Goal: Task Accomplishment & Management: Manage account settings

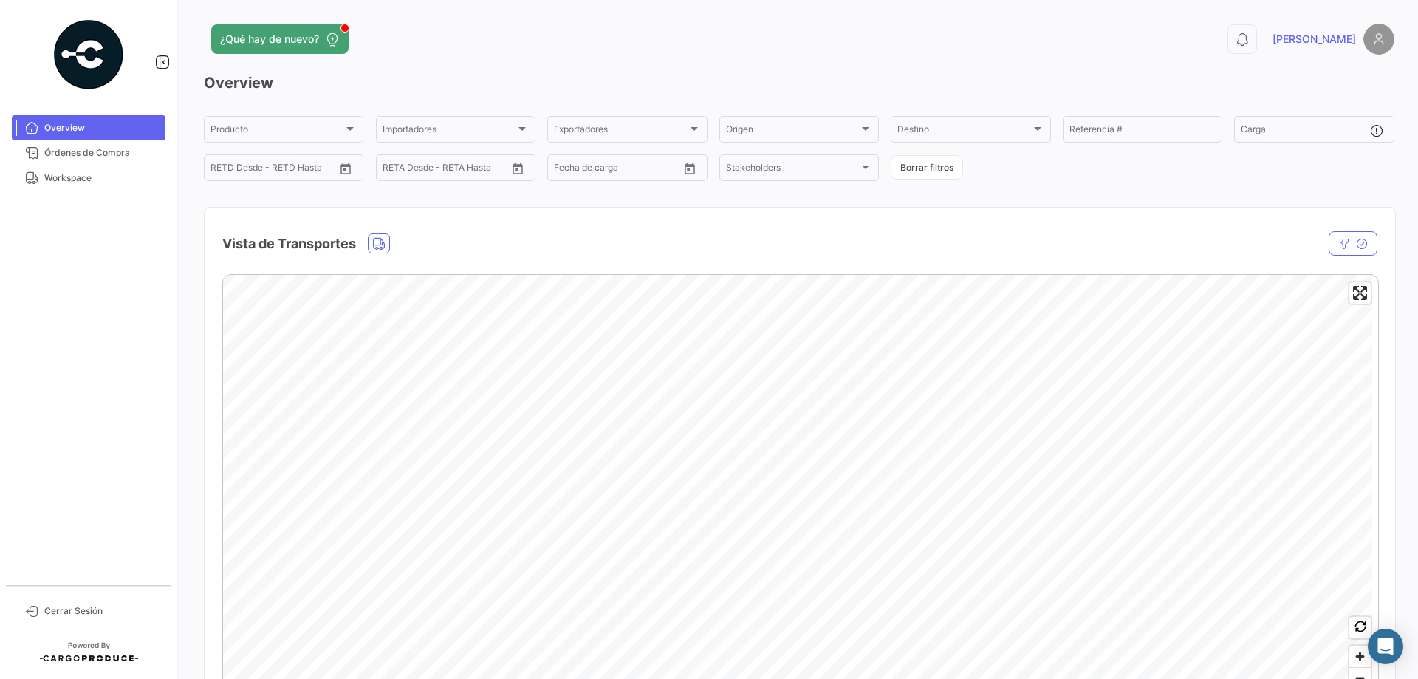
click at [83, 180] on span "Workspace" at bounding box center [101, 177] width 115 height 13
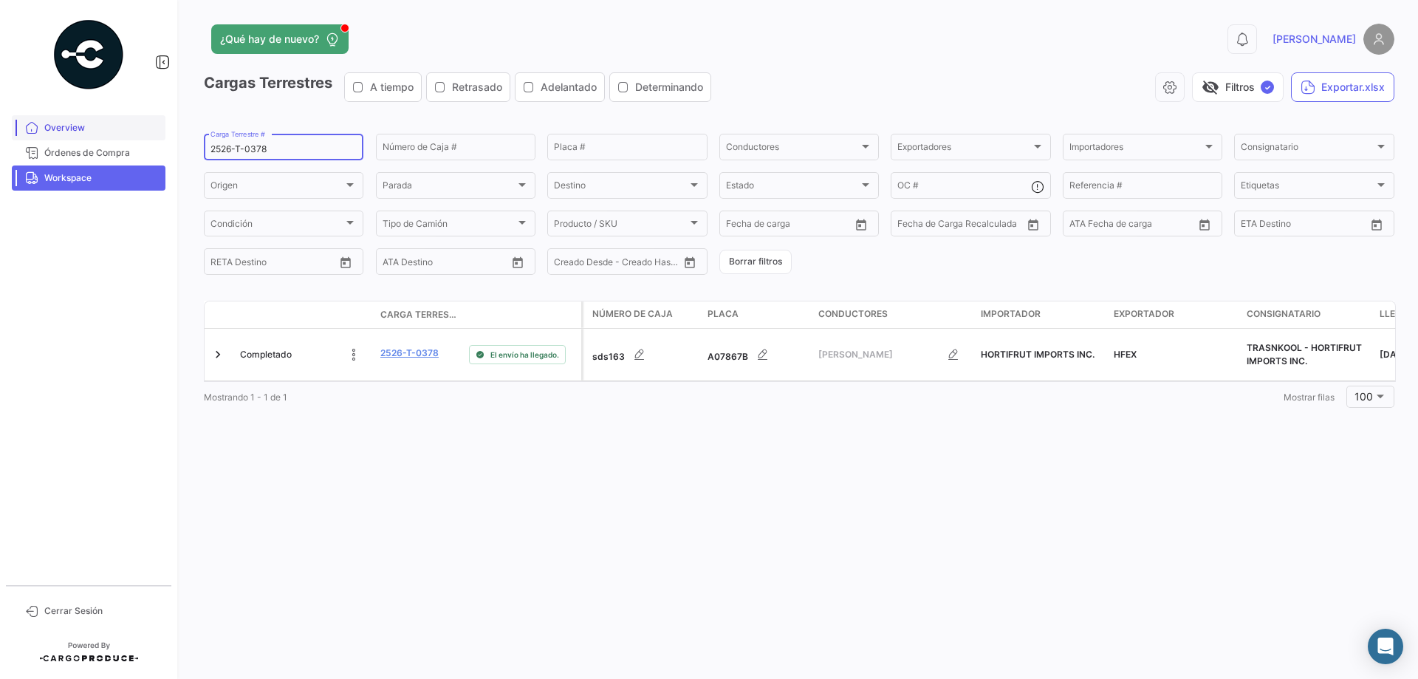
drag, startPoint x: 281, startPoint y: 151, endPoint x: 115, endPoint y: 129, distance: 167.5
click at [114, 129] on mat-sidenav-container "Overview Órdenes de Compra Workspace Cerrar Sesión ¿Qué hay de nuevo? 0 [PERSON…" at bounding box center [709, 339] width 1418 height 679
paste input "413"
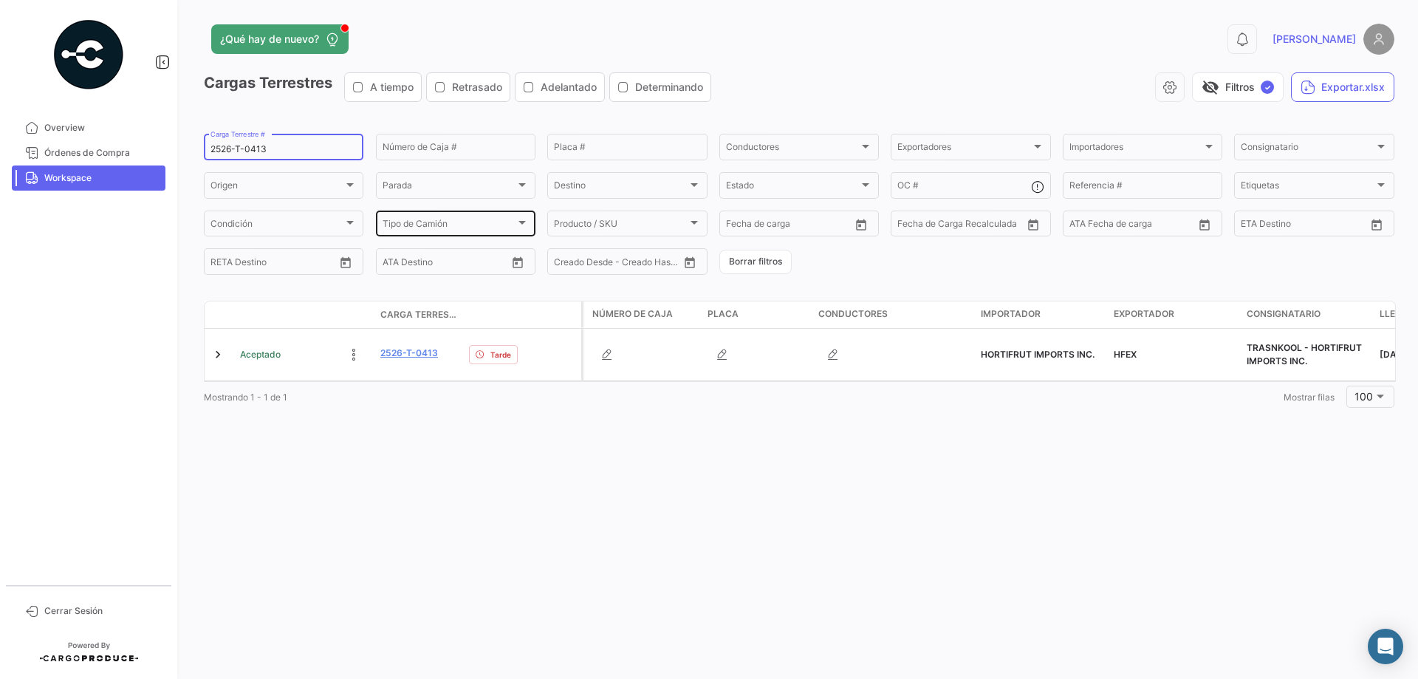
type input "2526-T-0413"
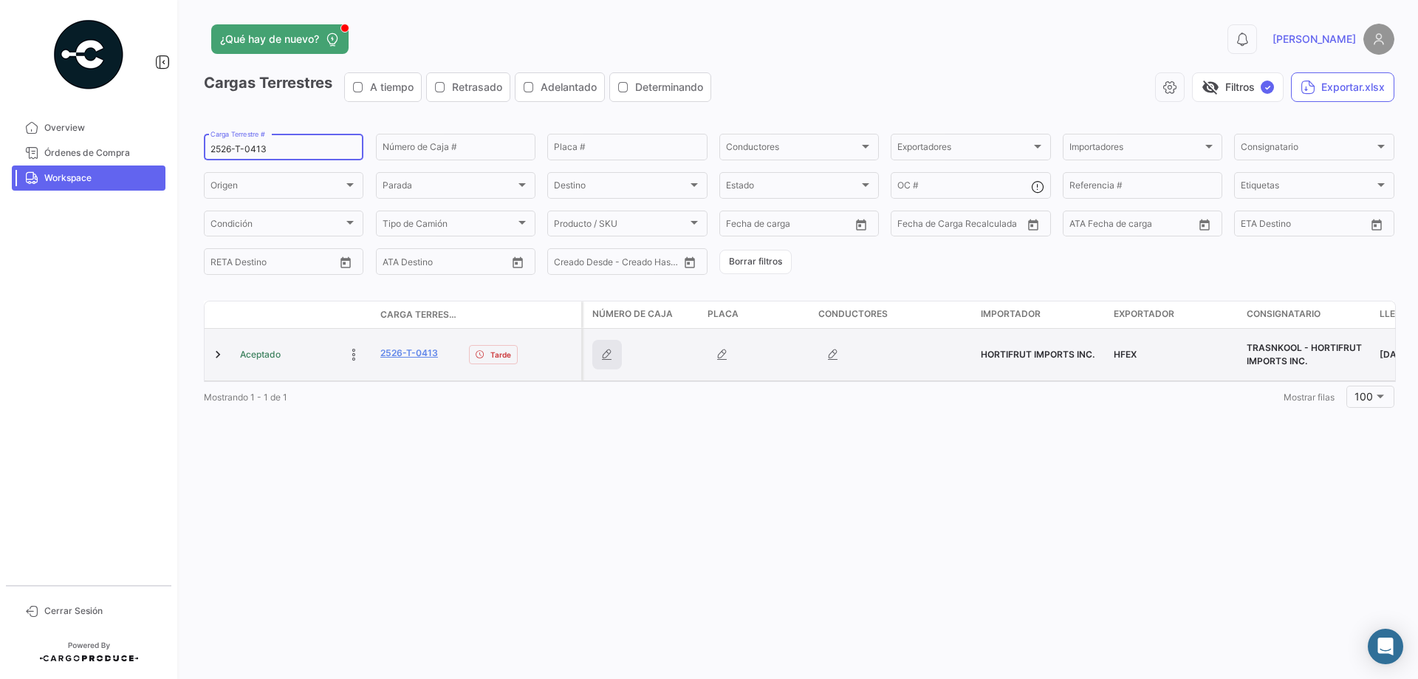
click at [603, 348] on icon "button" at bounding box center [607, 354] width 15 height 15
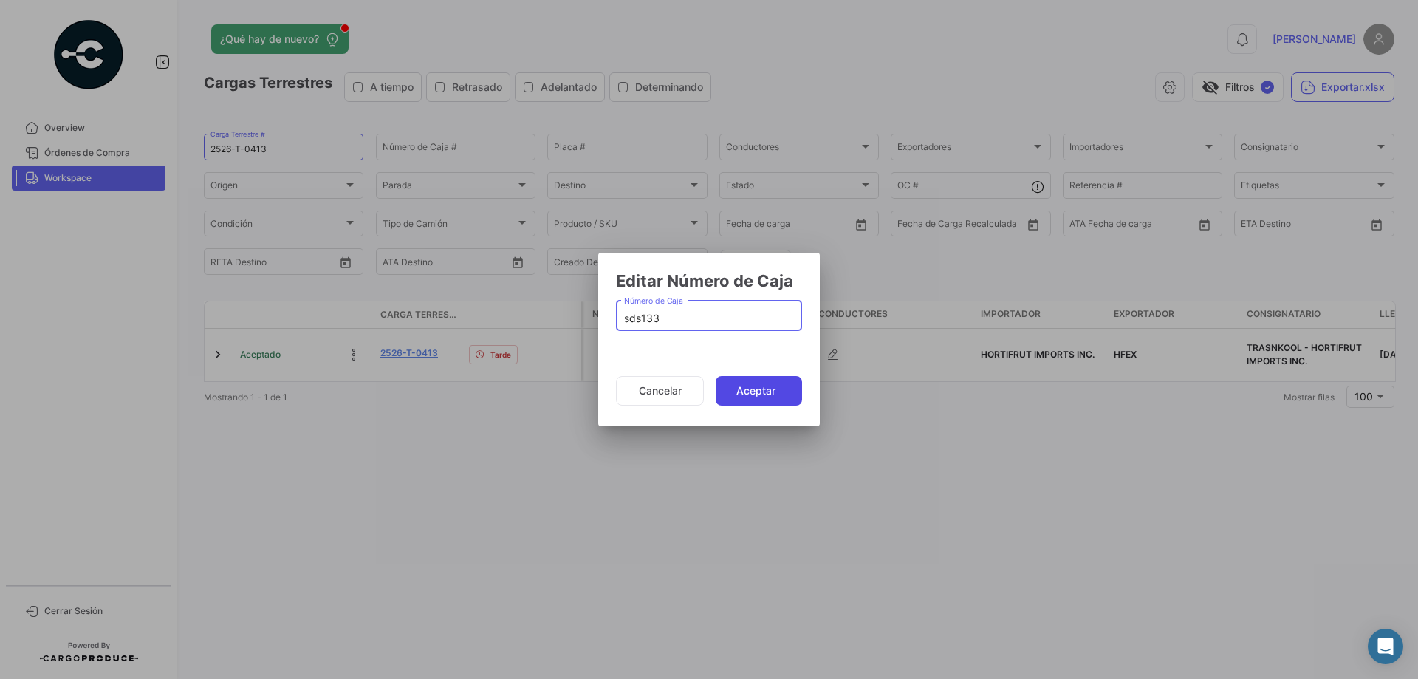
type input "sds133"
click at [745, 378] on button "Aceptar" at bounding box center [759, 391] width 86 height 30
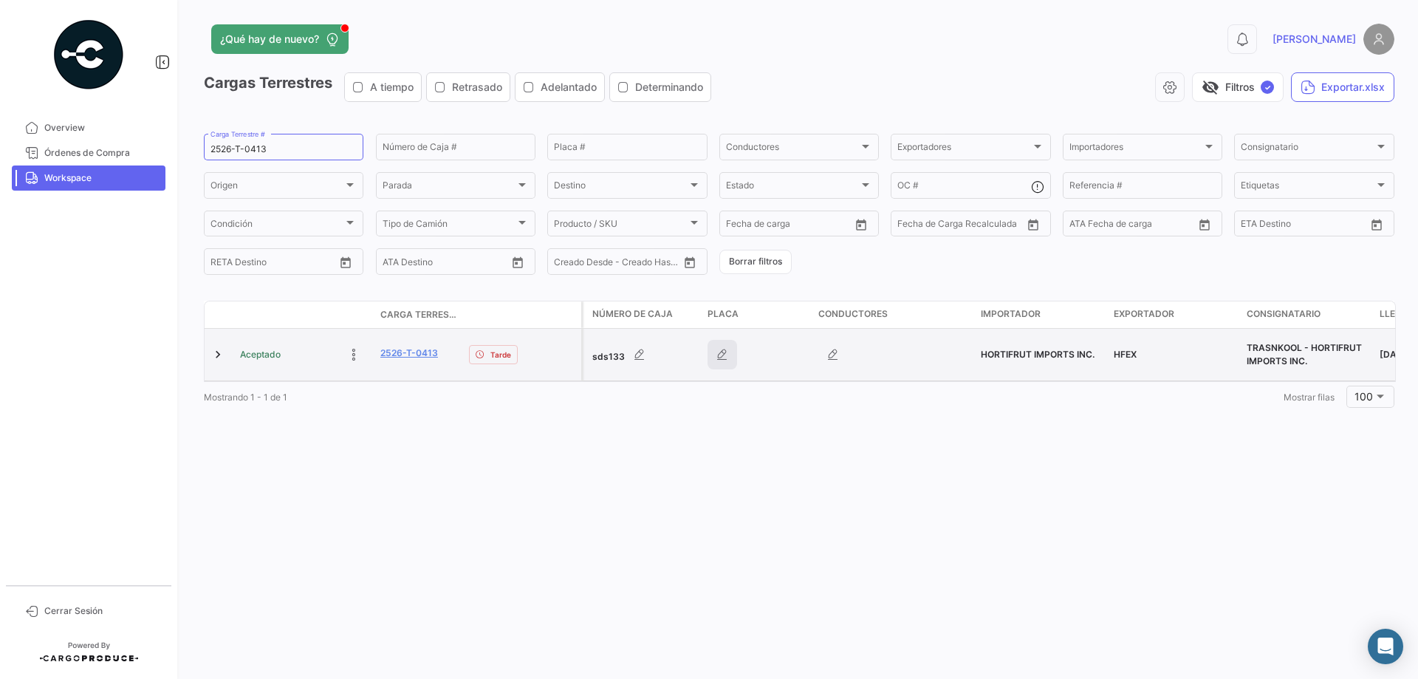
click at [724, 352] on icon "button" at bounding box center [722, 354] width 15 height 15
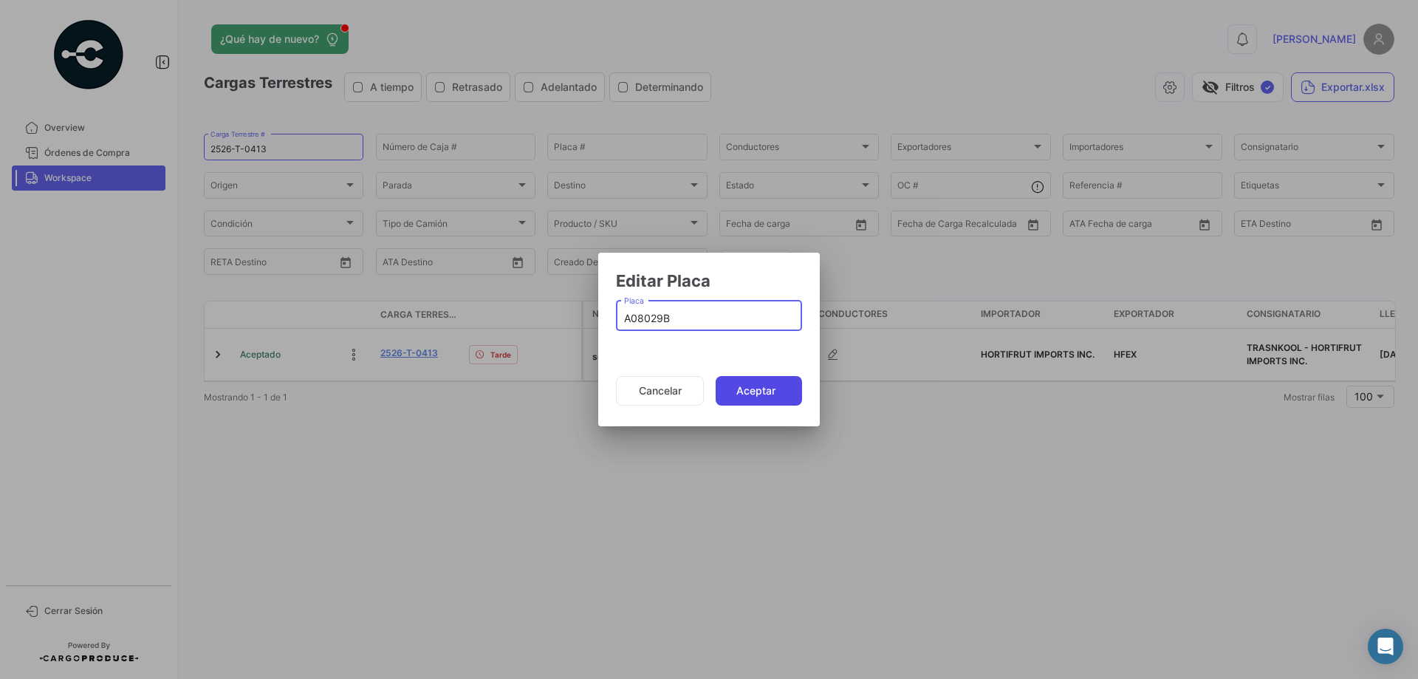
type input "A08029B"
click at [755, 391] on button "Aceptar" at bounding box center [759, 391] width 86 height 30
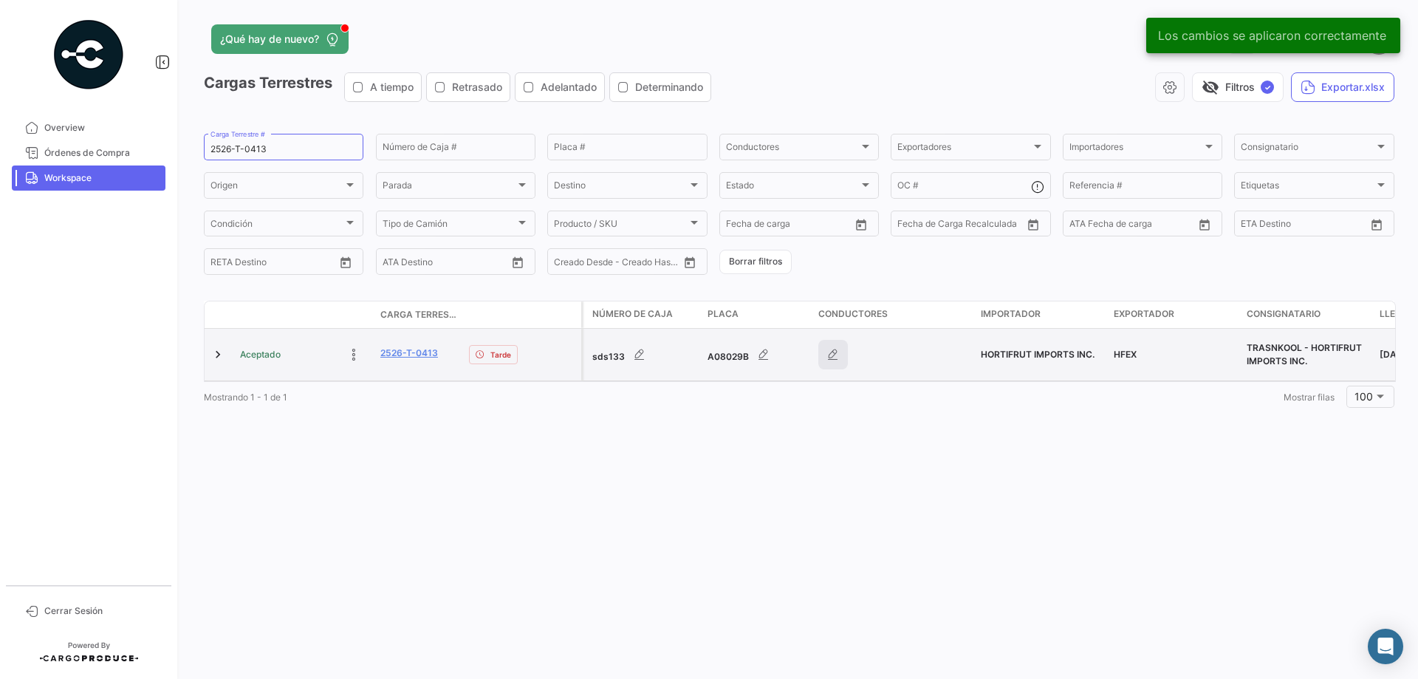
click at [837, 355] on icon "button" at bounding box center [833, 354] width 15 height 15
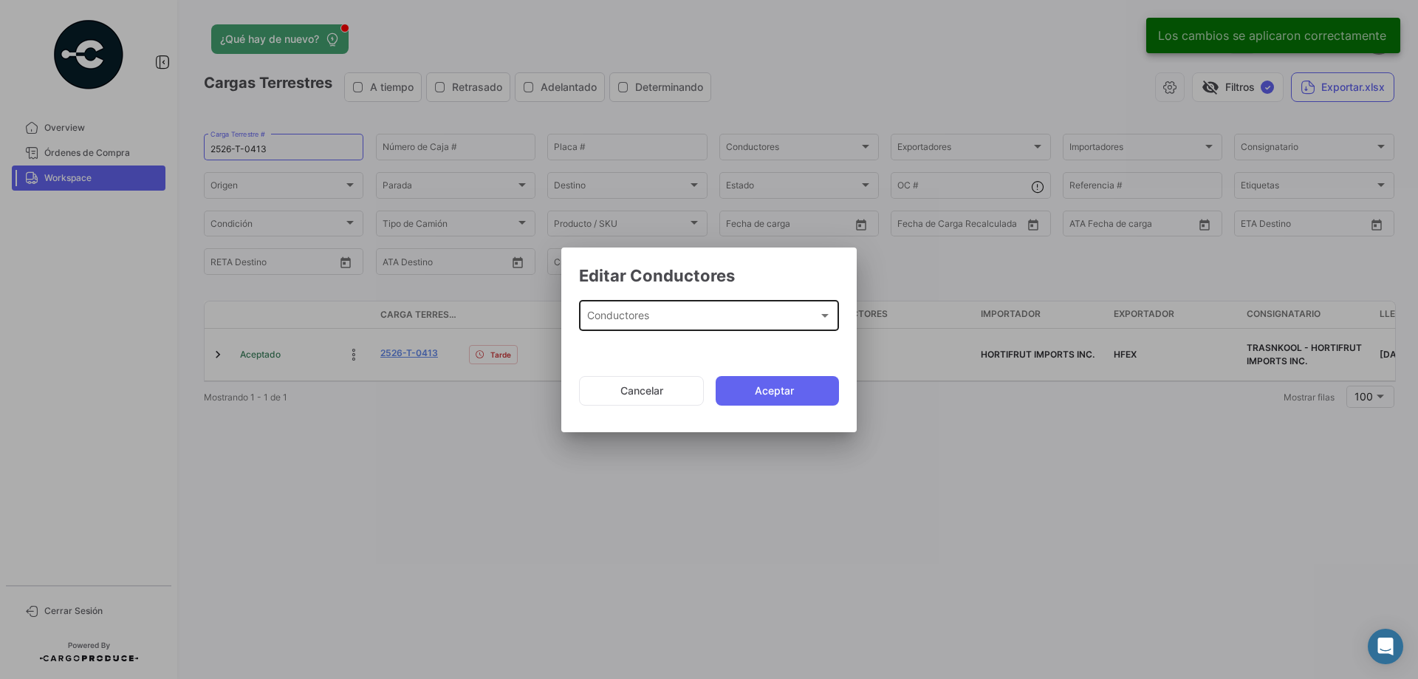
click at [648, 313] on span "Conductores" at bounding box center [702, 318] width 231 height 13
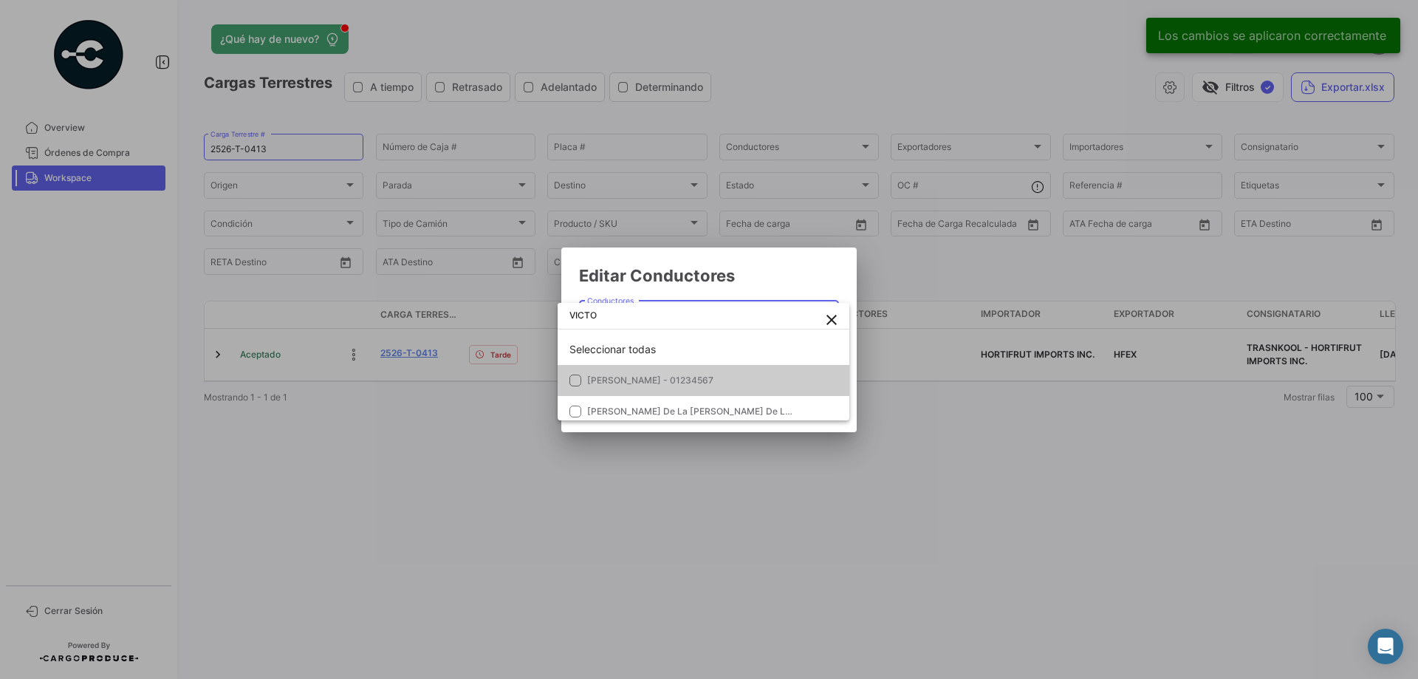
type input "VICTO"
click at [712, 385] on span "[PERSON_NAME] - 01234567" at bounding box center [690, 380] width 207 height 13
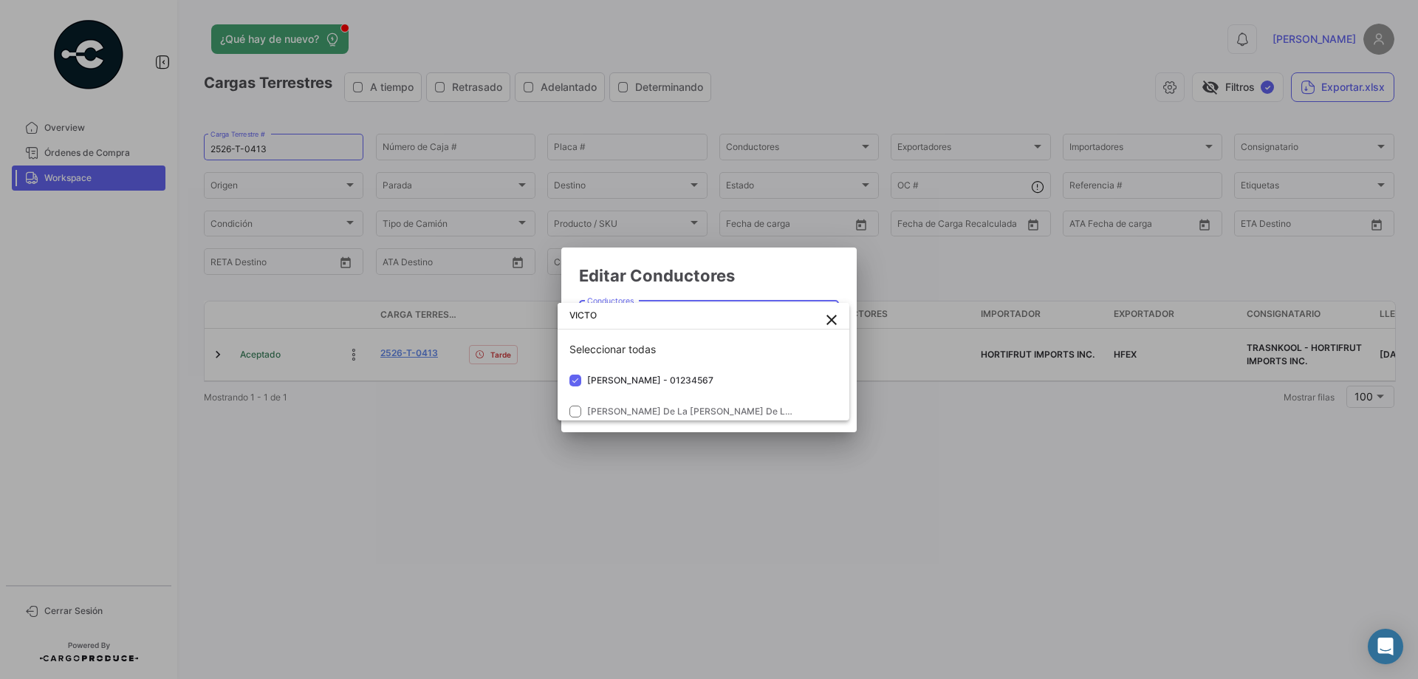
click at [756, 276] on div at bounding box center [709, 339] width 1418 height 679
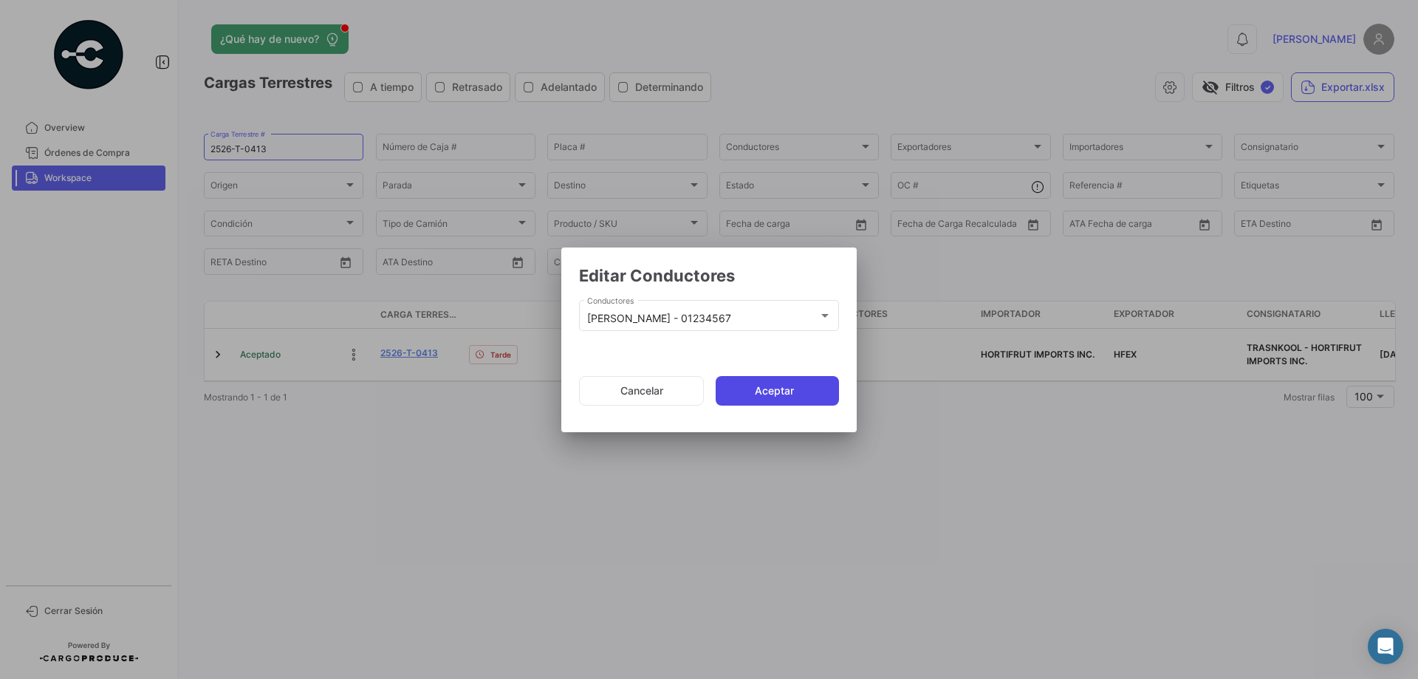
click at [791, 388] on button "Aceptar" at bounding box center [777, 391] width 123 height 30
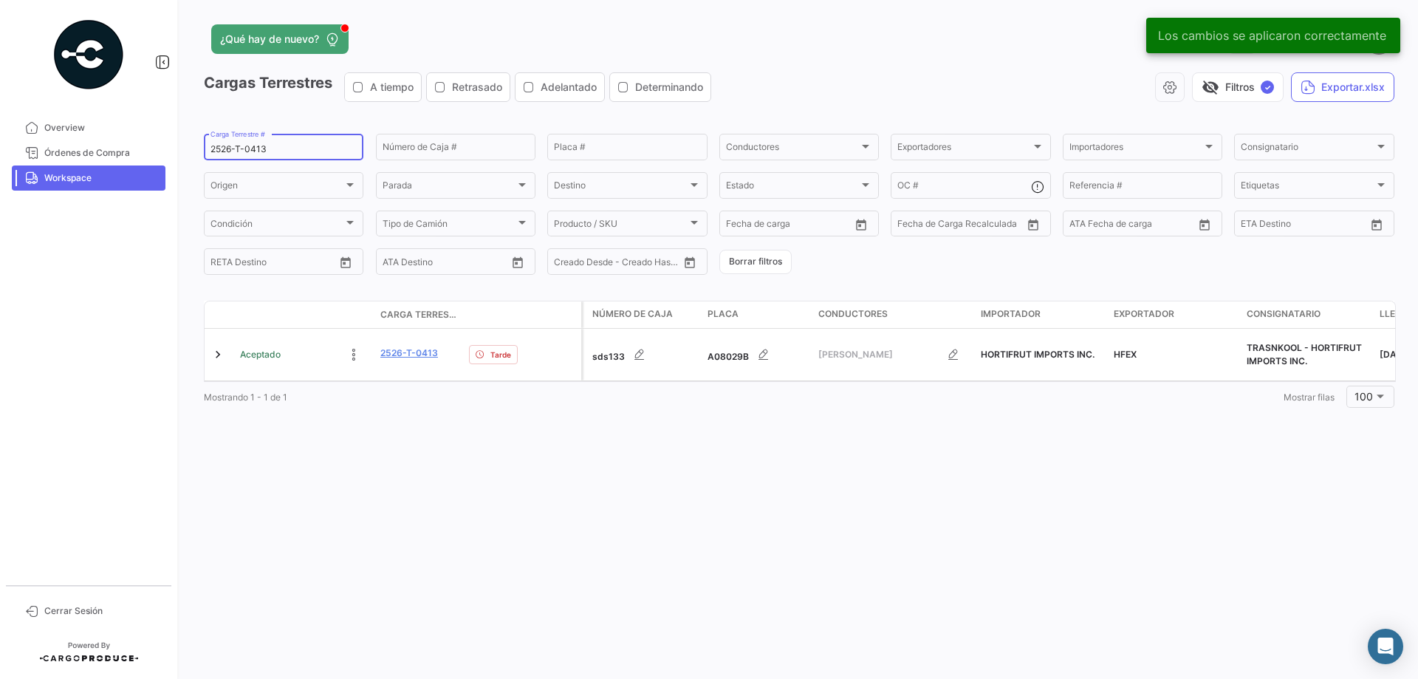
drag, startPoint x: 294, startPoint y: 152, endPoint x: 204, endPoint y: 140, distance: 91.0
click at [159, 136] on mat-sidenav-container "Overview Órdenes de Compra Workspace Cerrar Sesión ¿Qué hay de nuevo? 0 [PERSON…" at bounding box center [709, 339] width 1418 height 679
paste input "05"
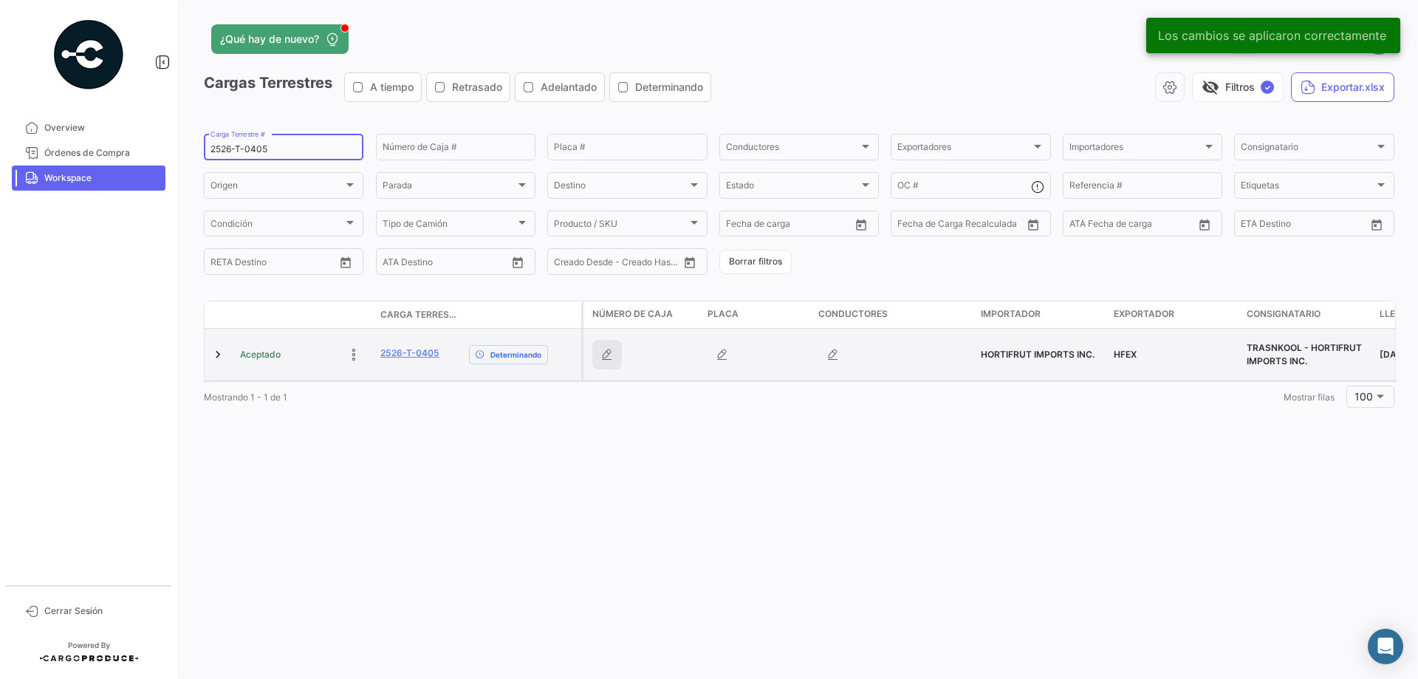
type input "2526-T-0405"
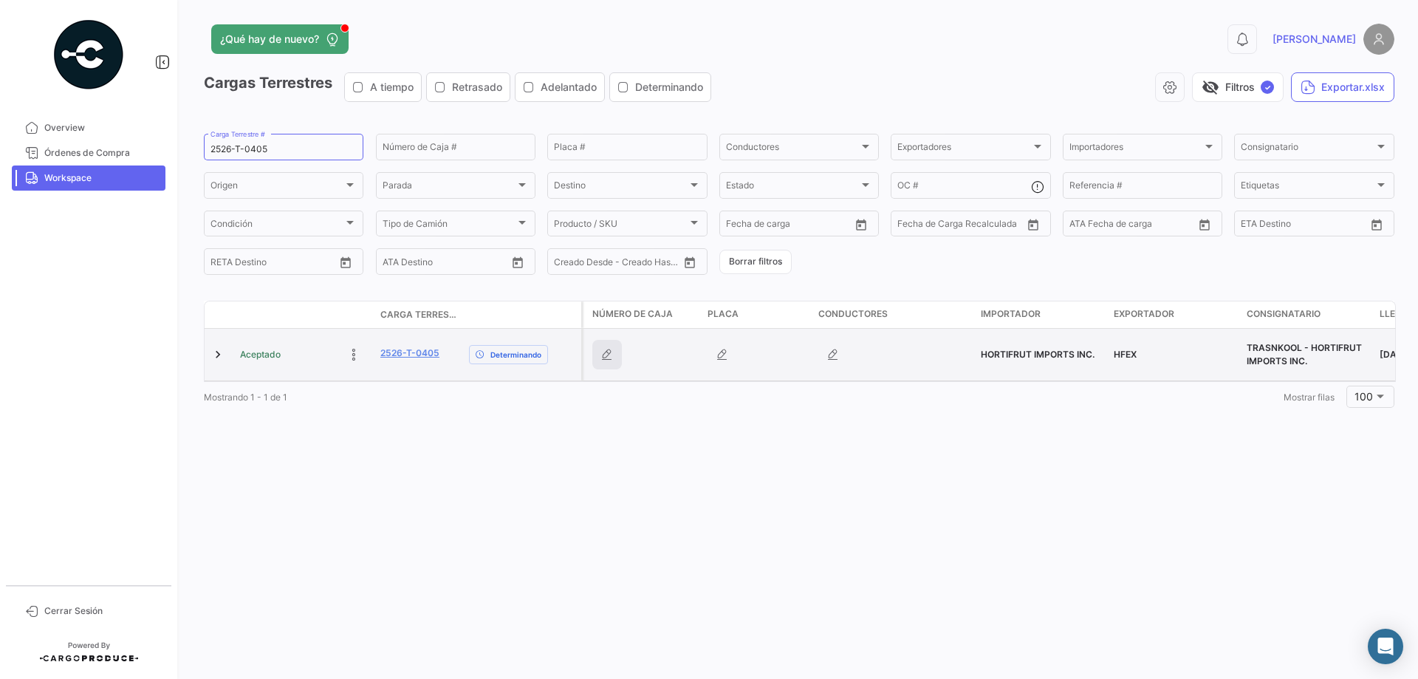
click at [617, 356] on button "button" at bounding box center [607, 355] width 30 height 30
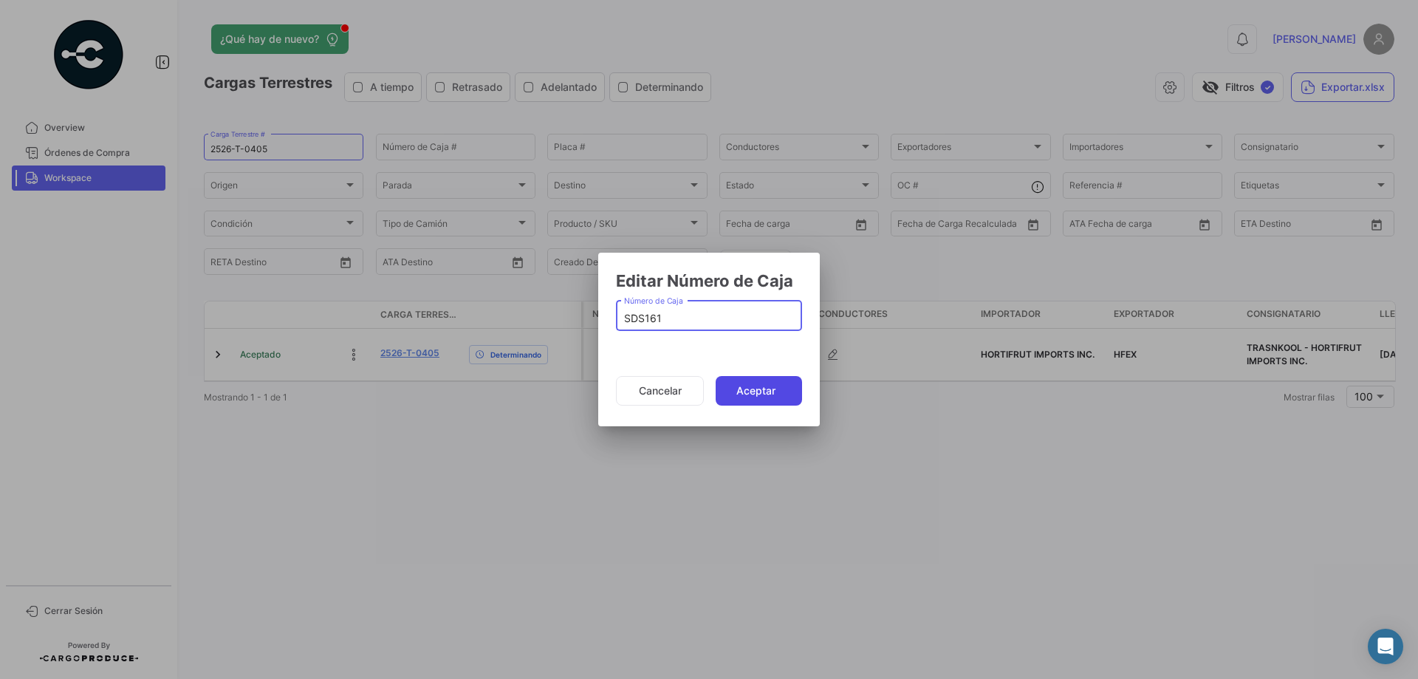
type input "SDS161"
click at [742, 388] on button "Aceptar" at bounding box center [759, 391] width 86 height 30
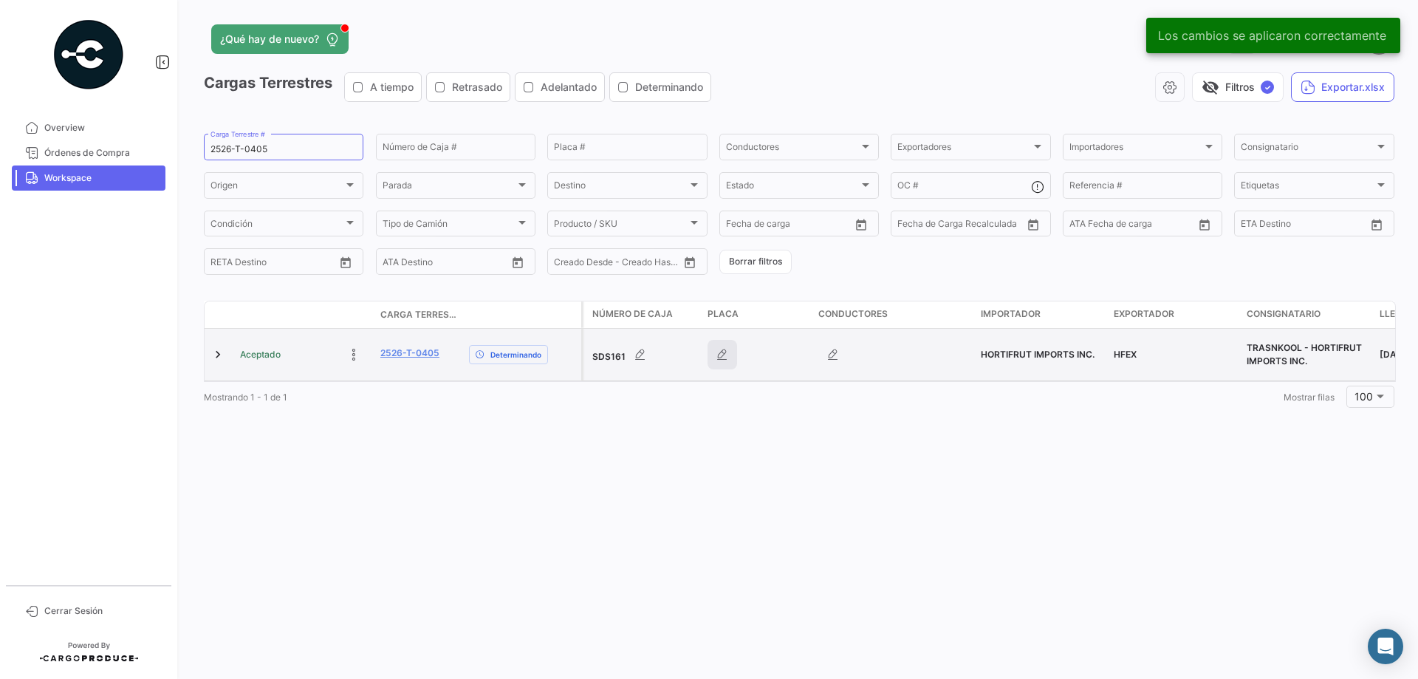
click at [730, 352] on button "button" at bounding box center [722, 355] width 30 height 30
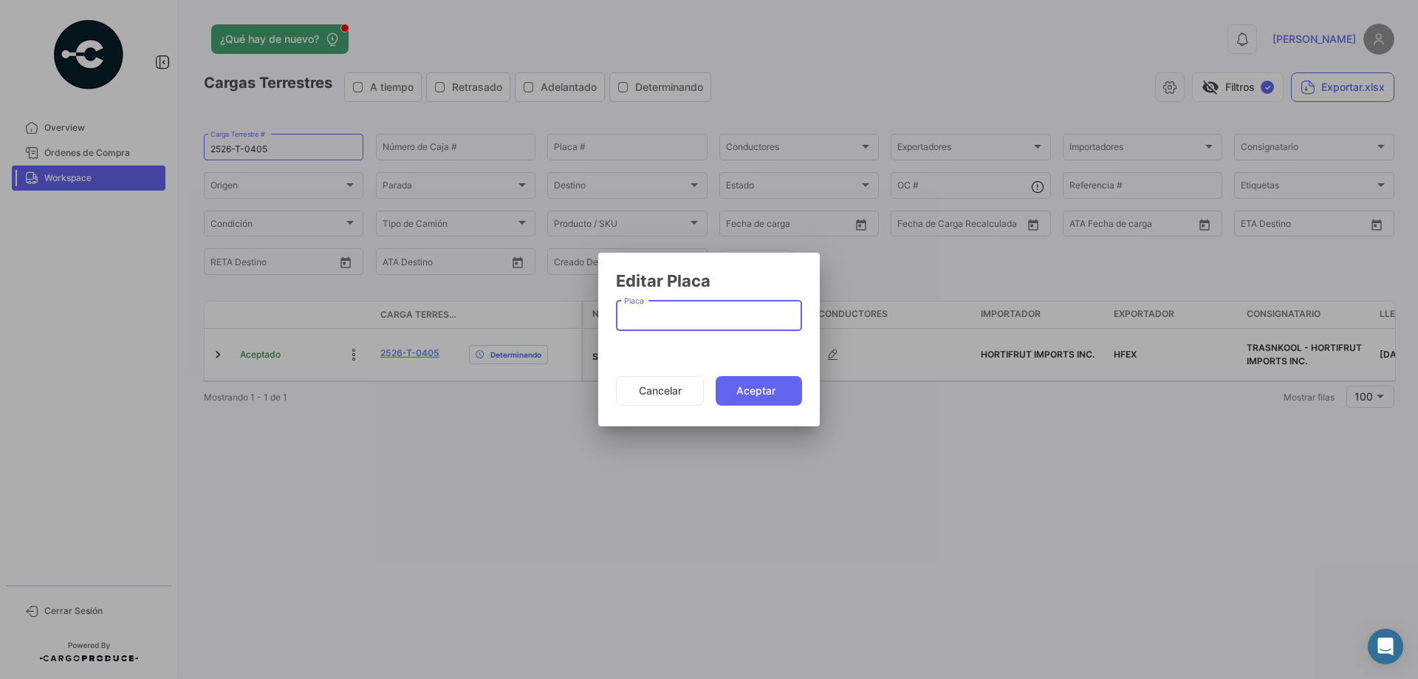
paste input "A90169A"
type input "A90169A"
click at [755, 383] on button "Aceptar" at bounding box center [759, 391] width 86 height 30
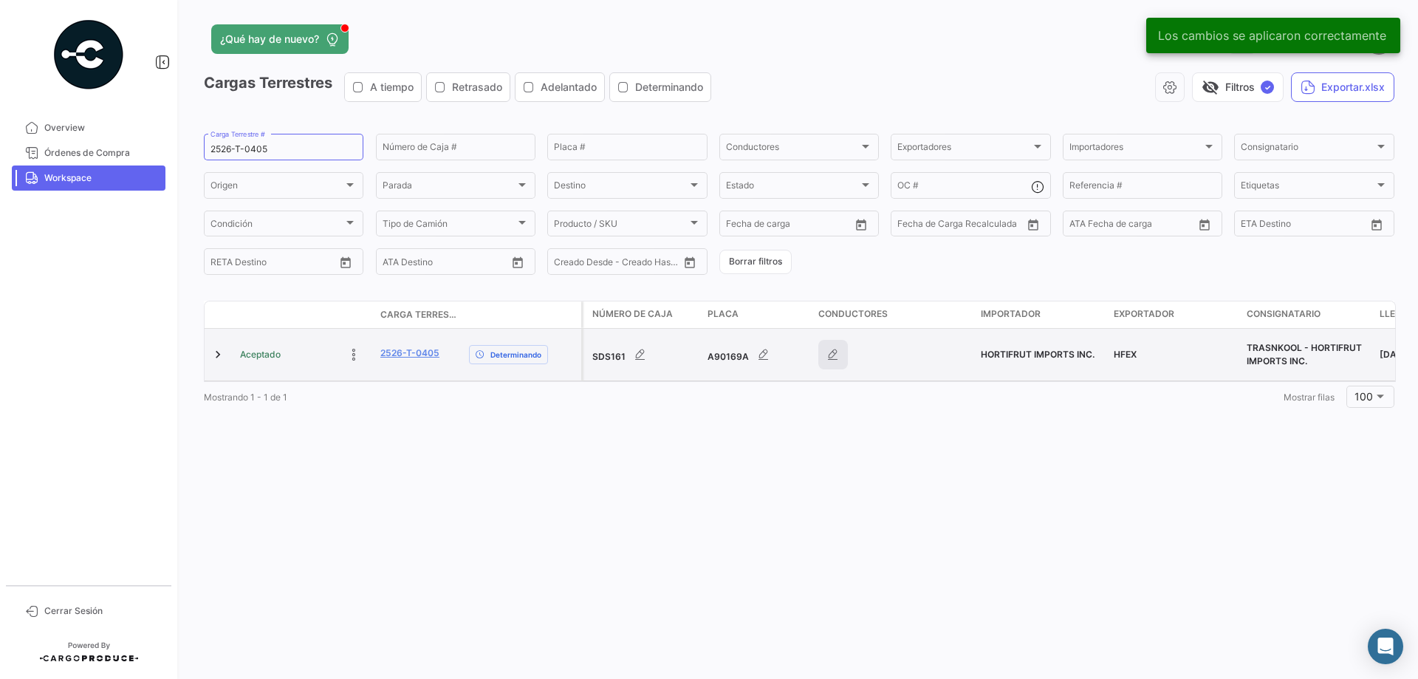
click at [837, 349] on icon "button" at bounding box center [833, 354] width 15 height 15
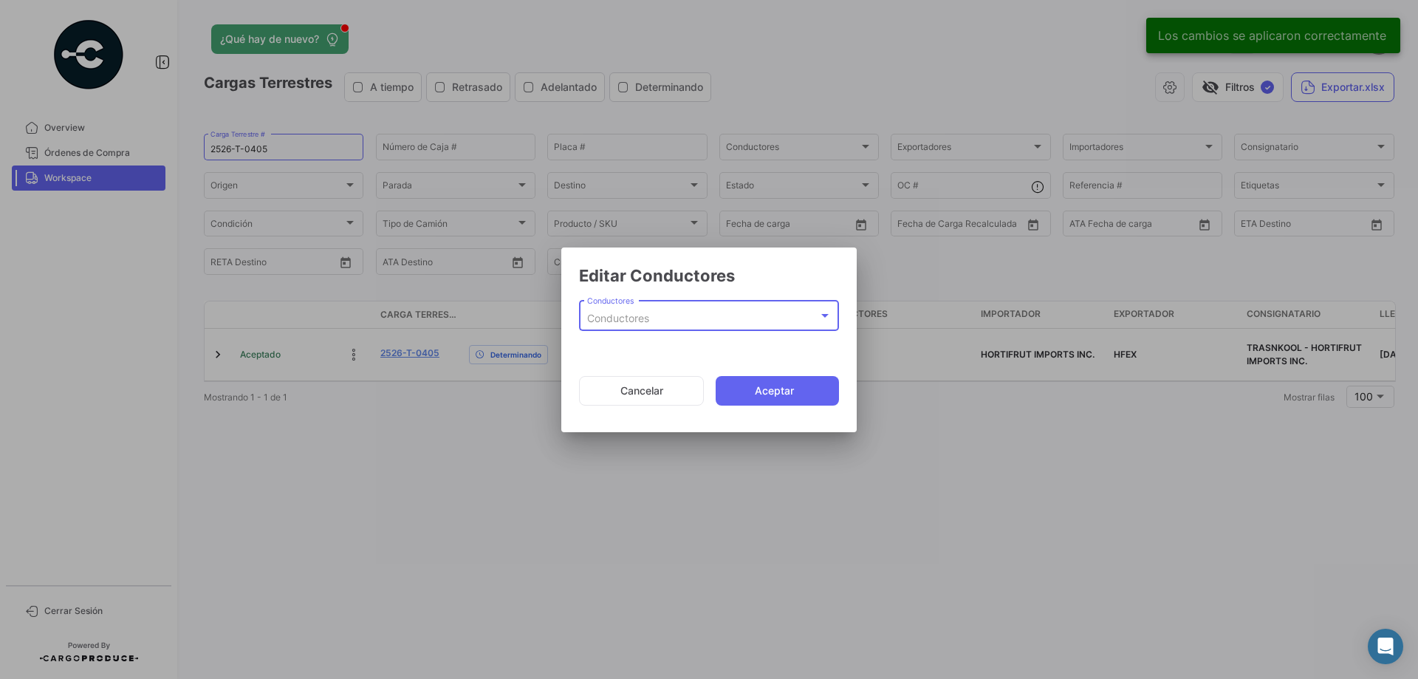
click at [710, 312] on div "Conductores" at bounding box center [702, 318] width 231 height 13
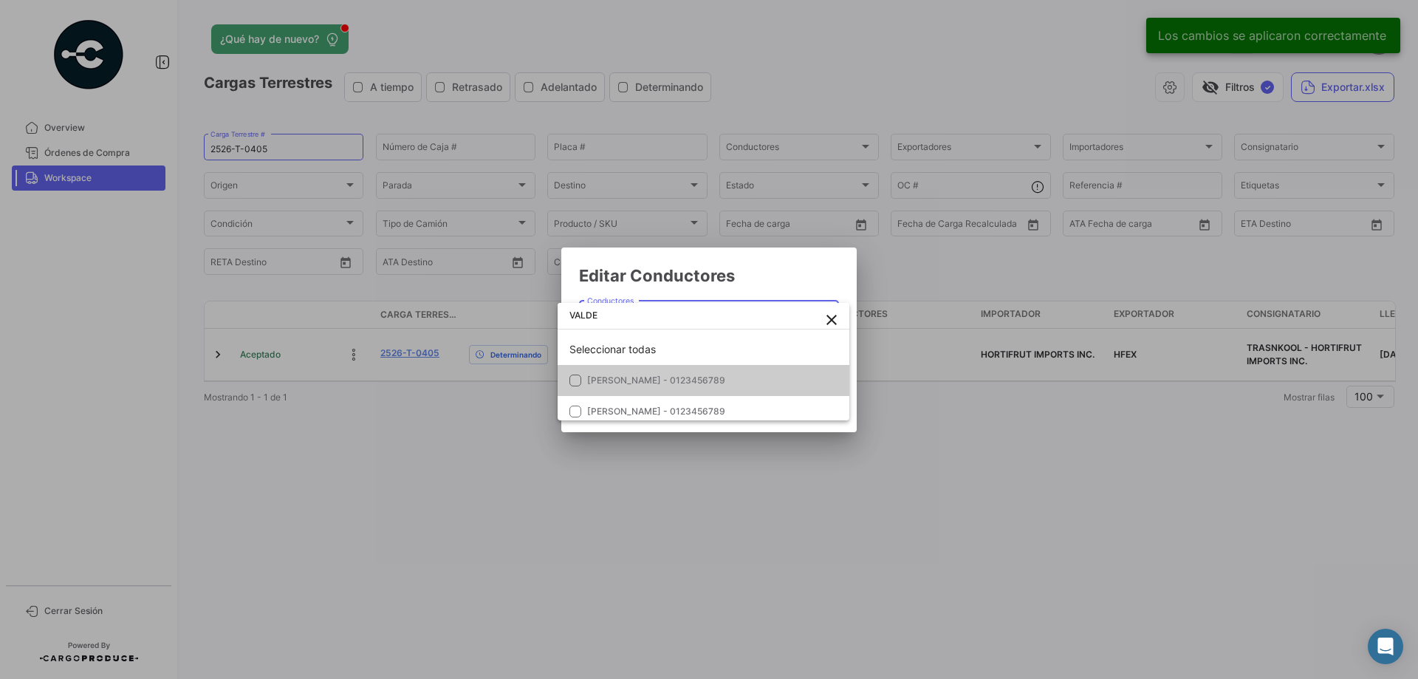
type input "VALDE"
click at [721, 385] on span "[PERSON_NAME] - 0123456789" at bounding box center [690, 380] width 207 height 13
click at [720, 264] on div at bounding box center [709, 339] width 1418 height 679
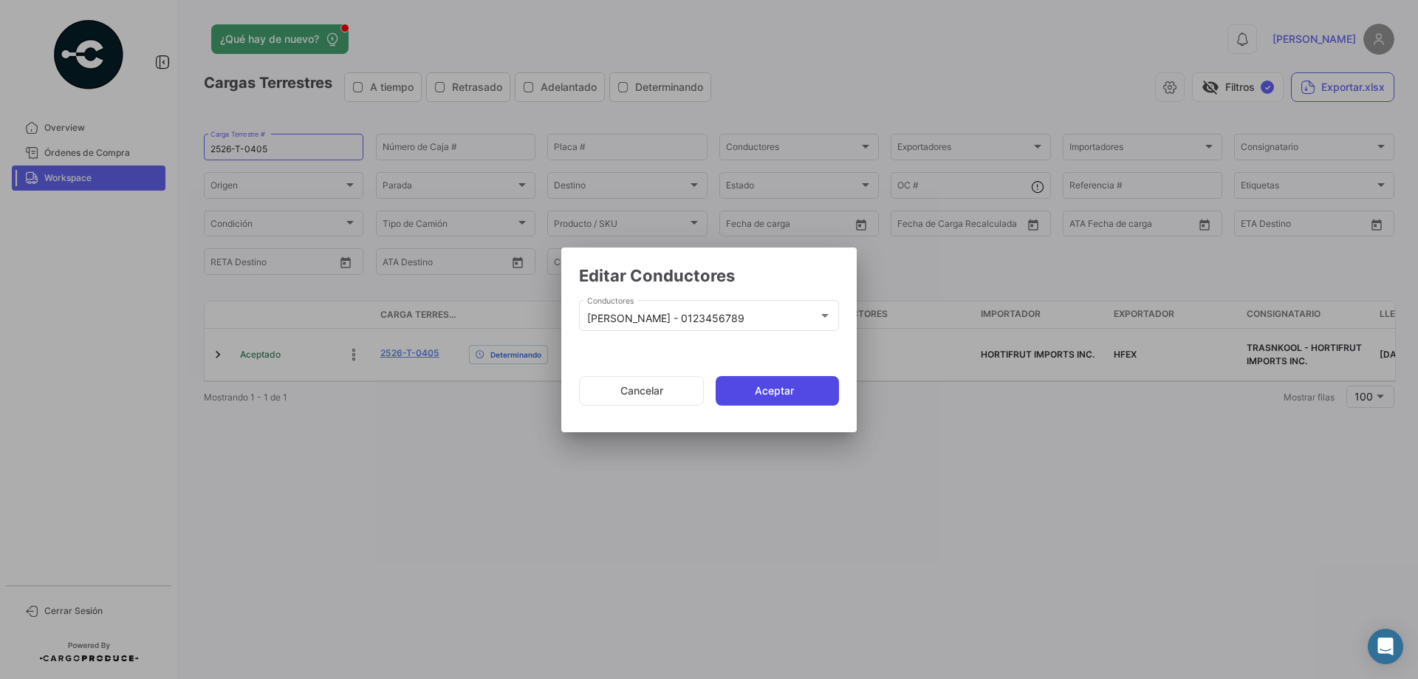
click at [764, 402] on button "Aceptar" at bounding box center [777, 391] width 123 height 30
